Goal: Task Accomplishment & Management: Use online tool/utility

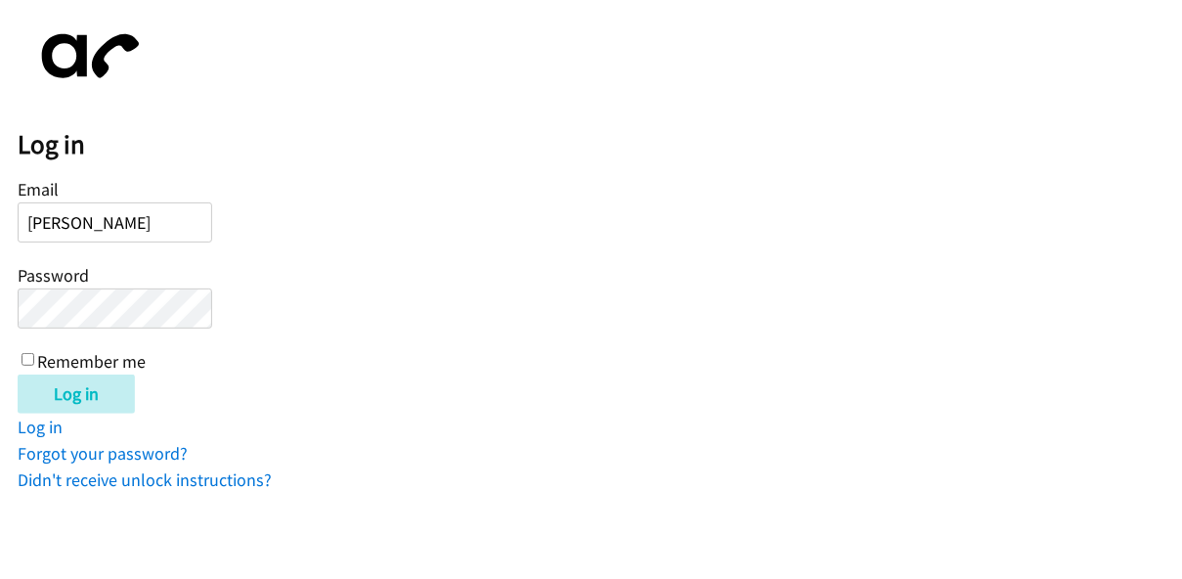
type input "[PERSON_NAME][EMAIL_ADDRESS][DOMAIN_NAME]"
click at [18, 375] on input "Log in" at bounding box center [76, 394] width 117 height 39
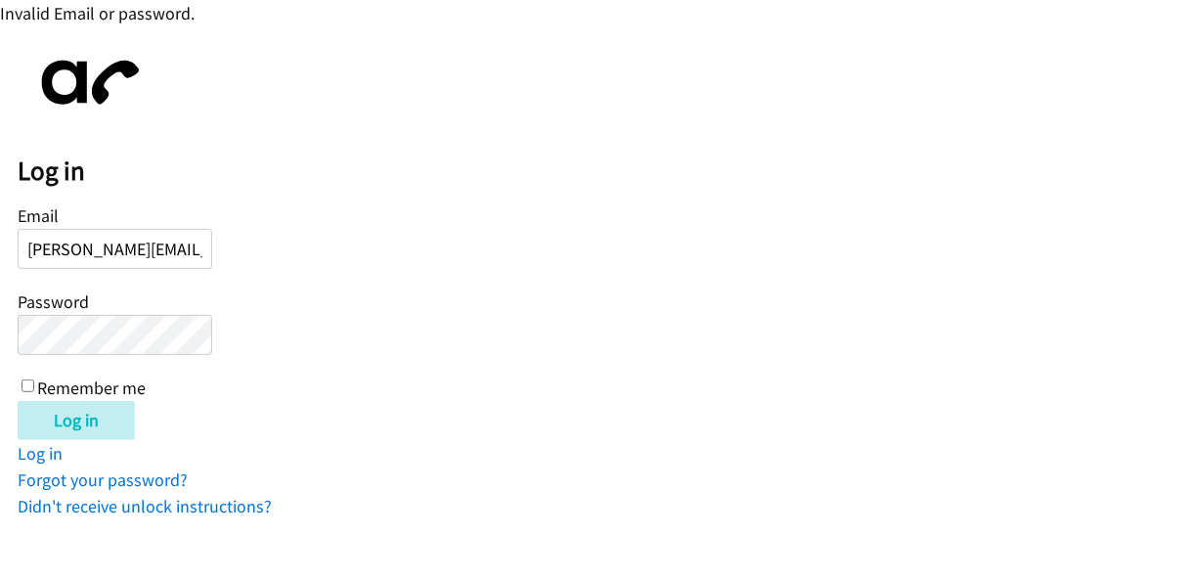
click at [18, 401] on input "Log in" at bounding box center [76, 420] width 117 height 39
